Goal: Task Accomplishment & Management: Manage account settings

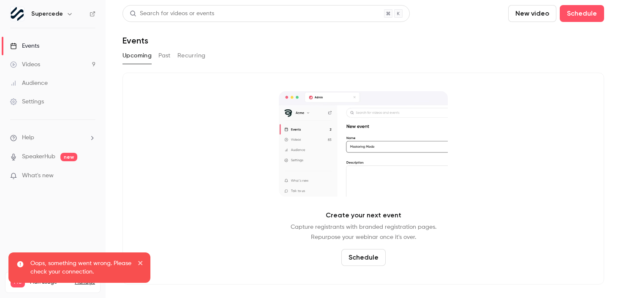
click at [18, 286] on div "Oops, something went wrong. Please check your connection." at bounding box center [79, 271] width 145 height 41
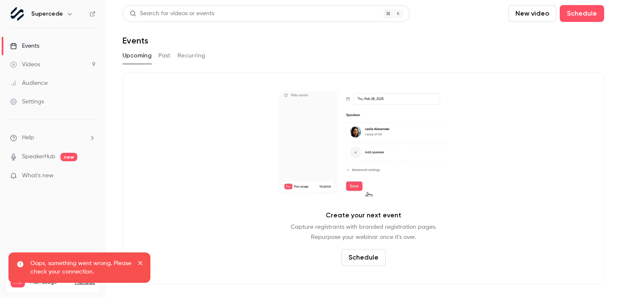
click at [41, 286] on div "Oops, something went wrong. Please check your connection." at bounding box center [79, 271] width 145 height 41
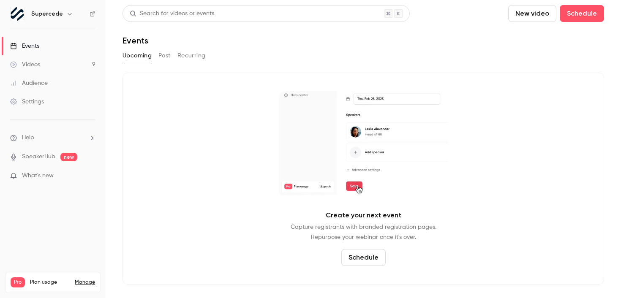
click at [62, 12] on div "Supercede" at bounding box center [57, 14] width 52 height 10
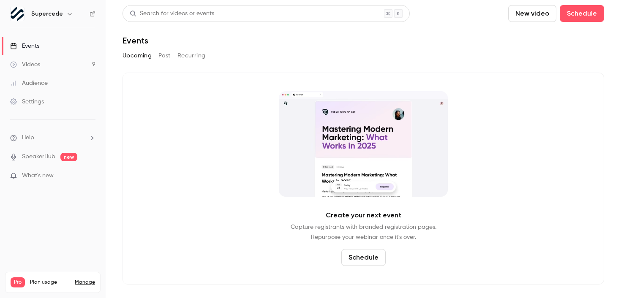
click at [66, 16] on icon "button" at bounding box center [69, 14] width 7 height 7
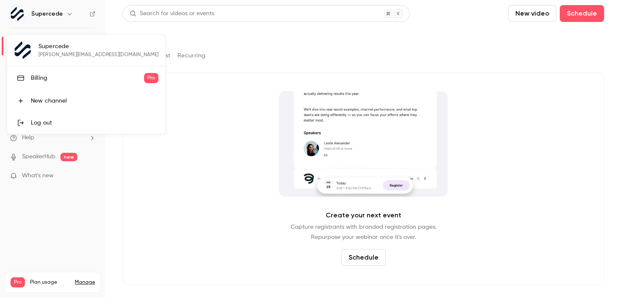
click at [59, 74] on div "Billing" at bounding box center [87, 78] width 113 height 8
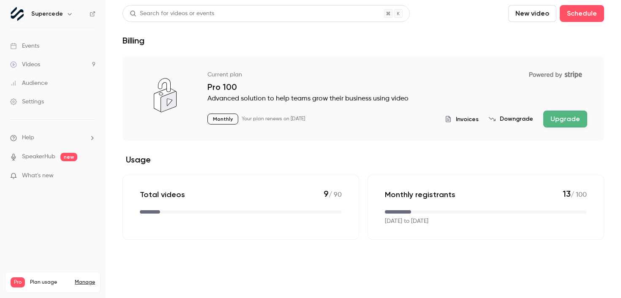
click at [464, 120] on span "Invoices" at bounding box center [467, 119] width 23 height 9
